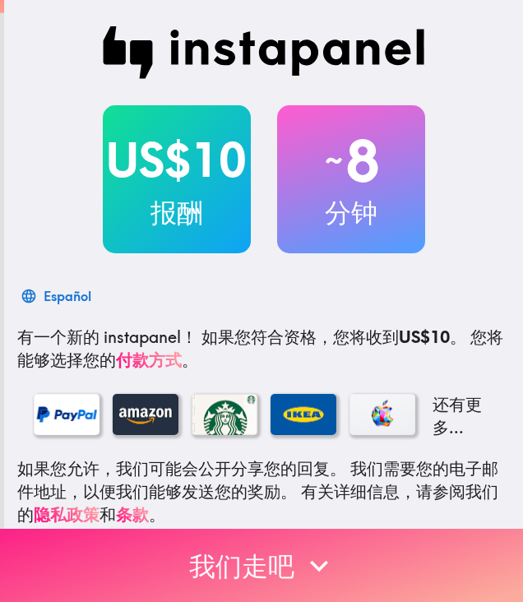
click at [429, 560] on button "我们走吧" at bounding box center [261, 565] width 523 height 73
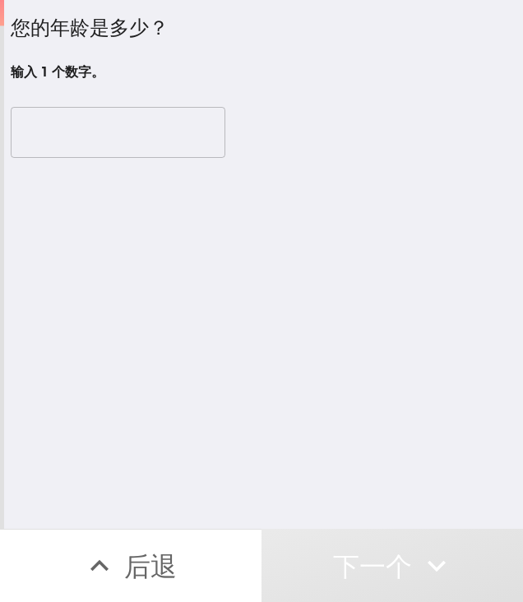
click at [104, 126] on input "number" at bounding box center [118, 132] width 215 height 51
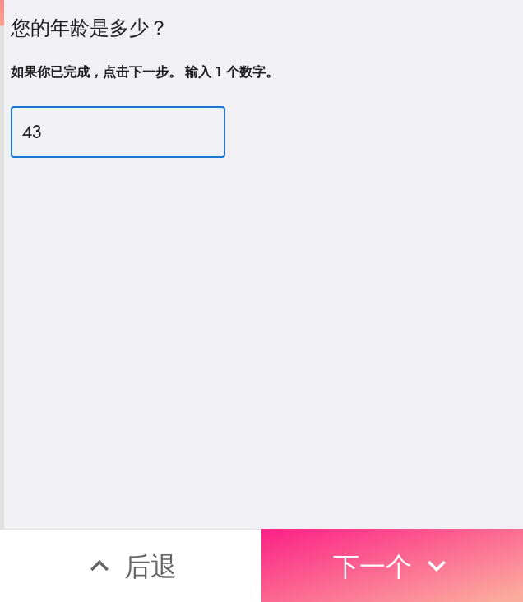
type input "43"
click at [401, 543] on button "下一个" at bounding box center [393, 565] width 262 height 73
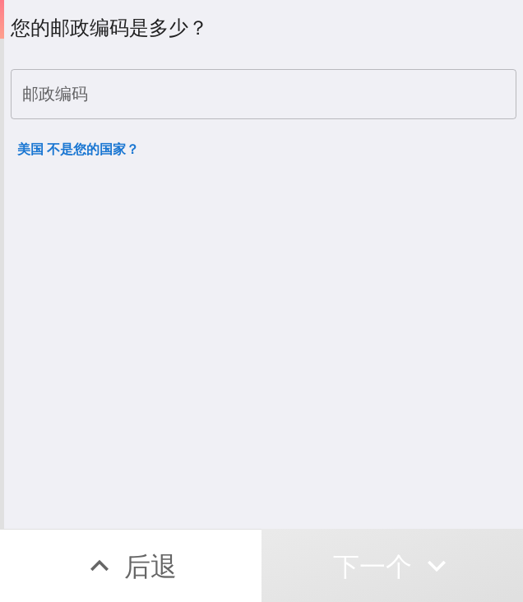
click at [153, 104] on input "邮政编码" at bounding box center [264, 94] width 506 height 51
click at [76, 218] on div "您的邮政编码是多少？ 邮政编码 邮政编码 美国 不是您的国家？" at bounding box center [263, 264] width 519 height 529
click at [171, 99] on input "邮政编码" at bounding box center [264, 94] width 506 height 51
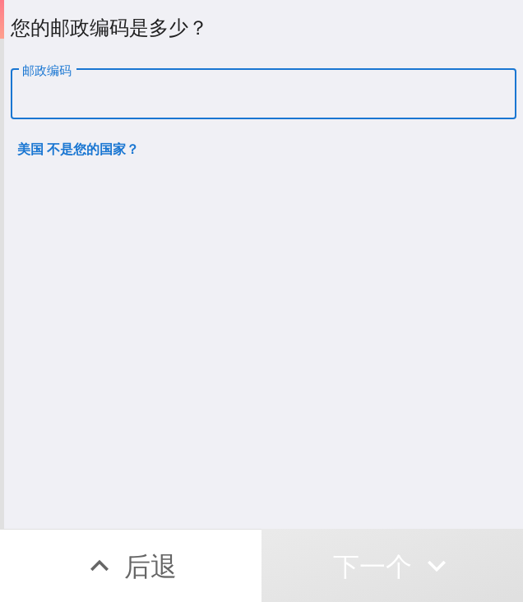
paste input "11801"
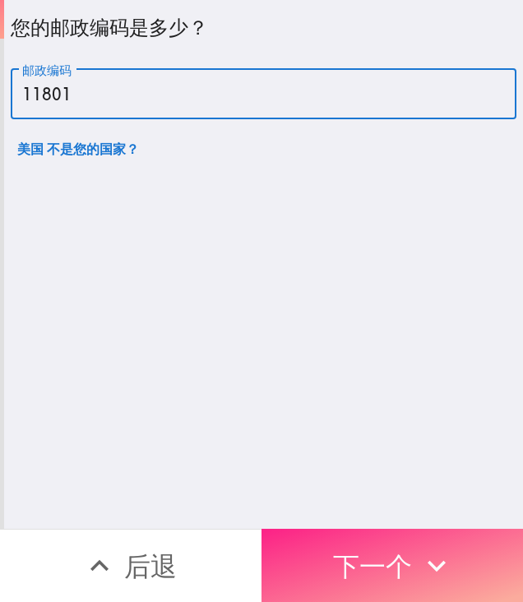
type input "11801"
click at [419, 560] on icon "button" at bounding box center [437, 566] width 36 height 36
